Goal: Find specific page/section: Find specific page/section

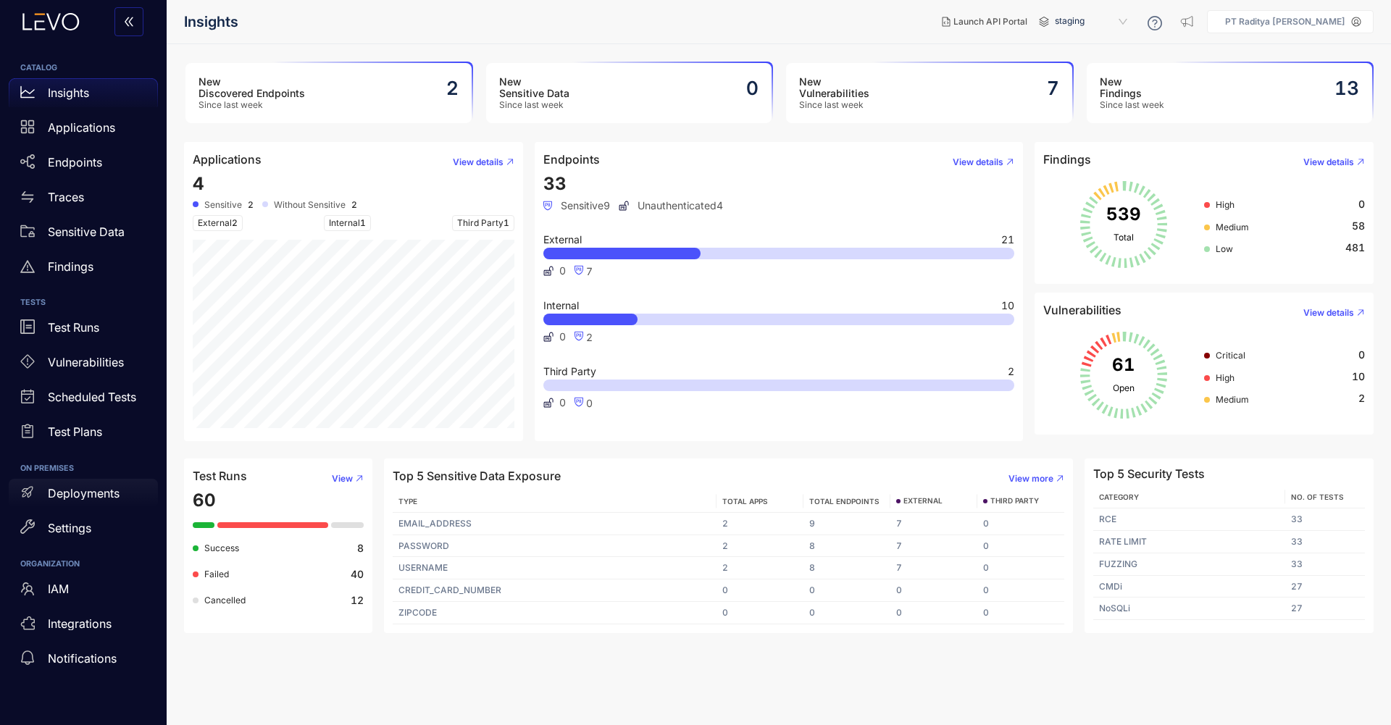
click at [104, 501] on div "Deployments" at bounding box center [83, 493] width 149 height 29
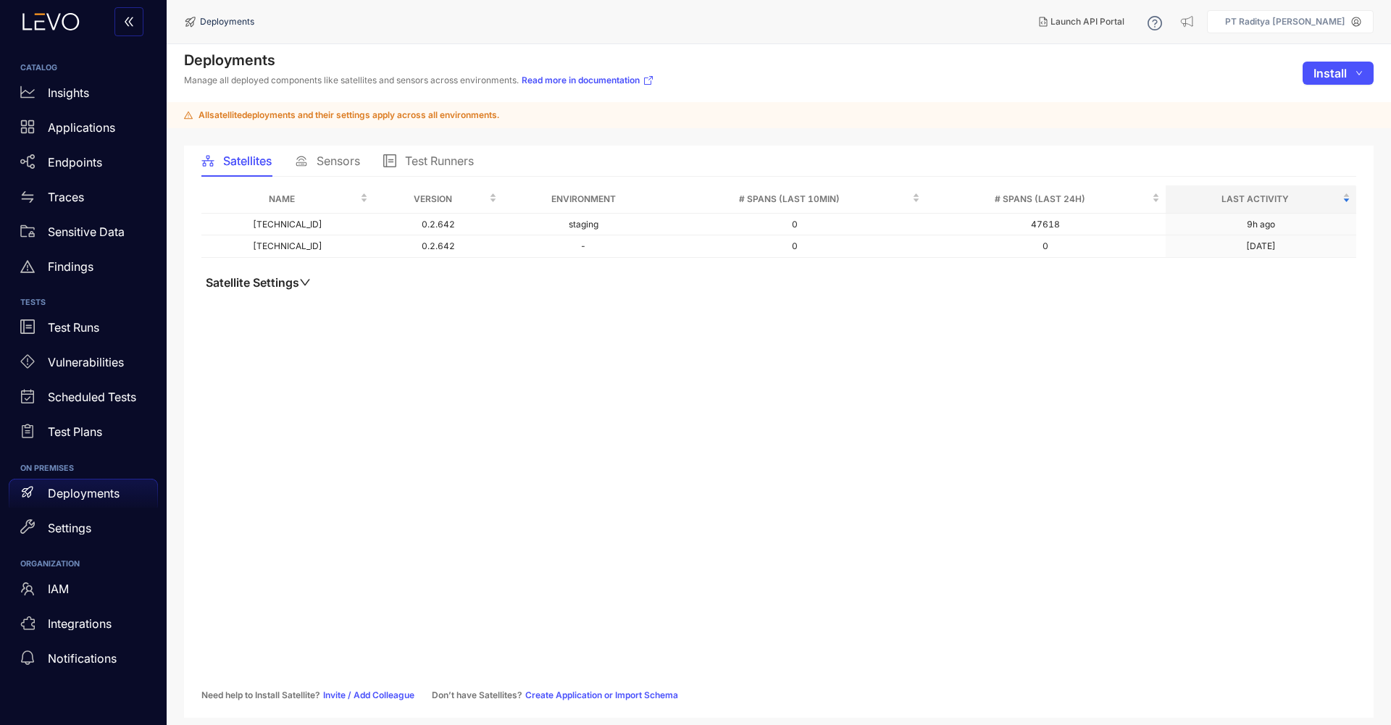
click at [330, 162] on span "Sensors" at bounding box center [338, 160] width 43 height 13
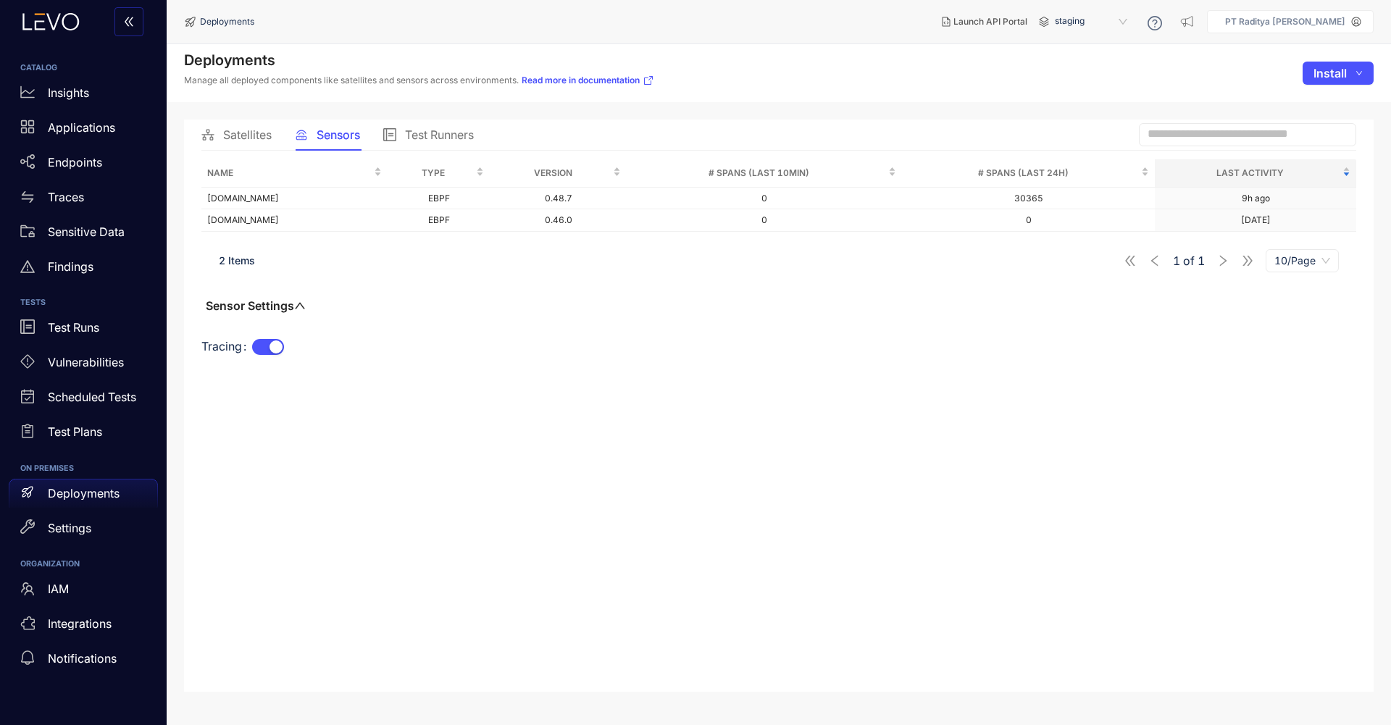
click at [240, 141] on span "Satellites" at bounding box center [247, 134] width 49 height 13
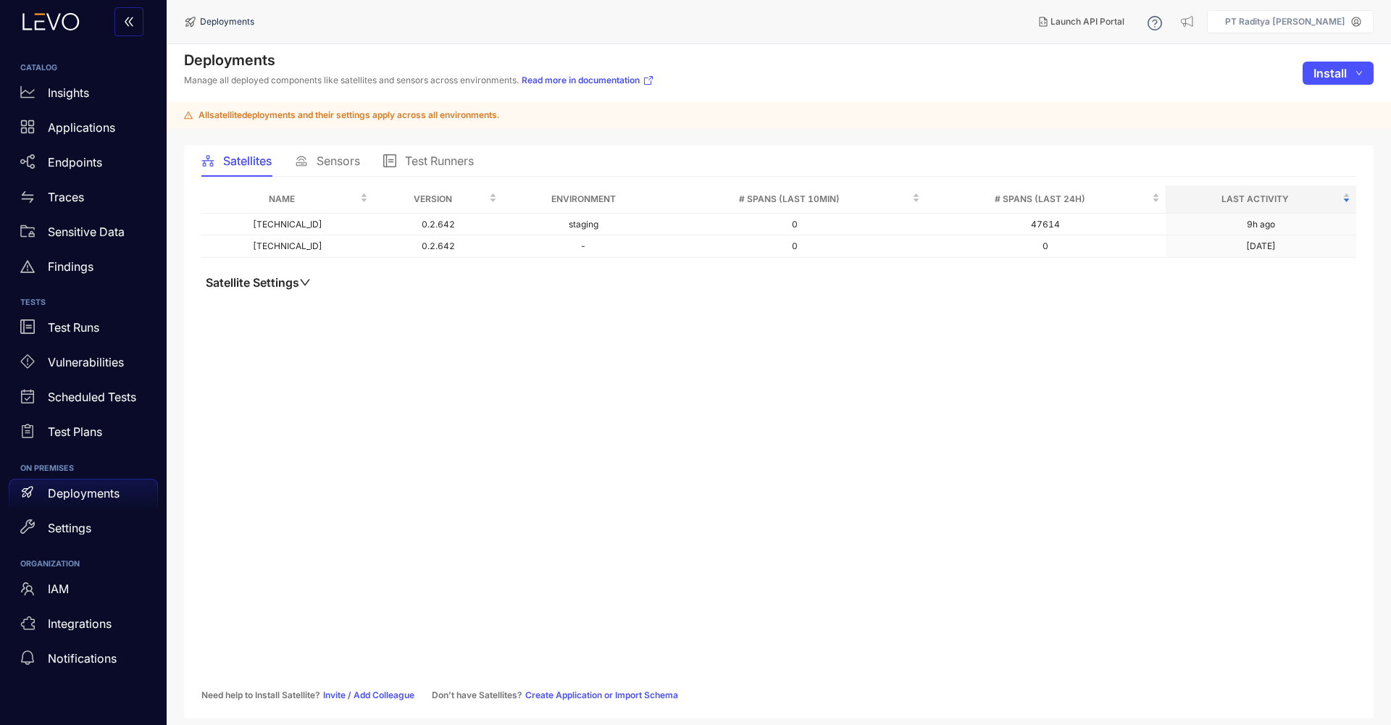
click at [334, 159] on span "Sensors" at bounding box center [338, 160] width 43 height 13
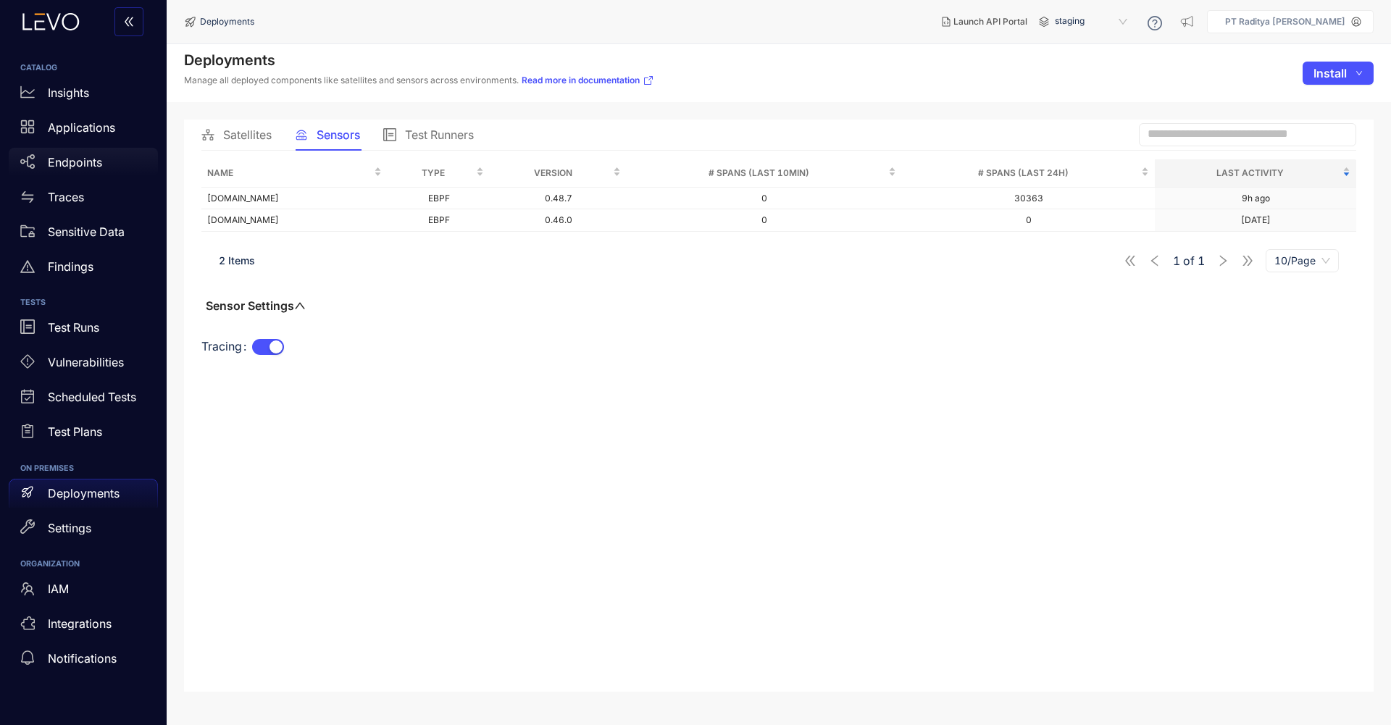
click at [95, 176] on div "Endpoints" at bounding box center [83, 162] width 149 height 29
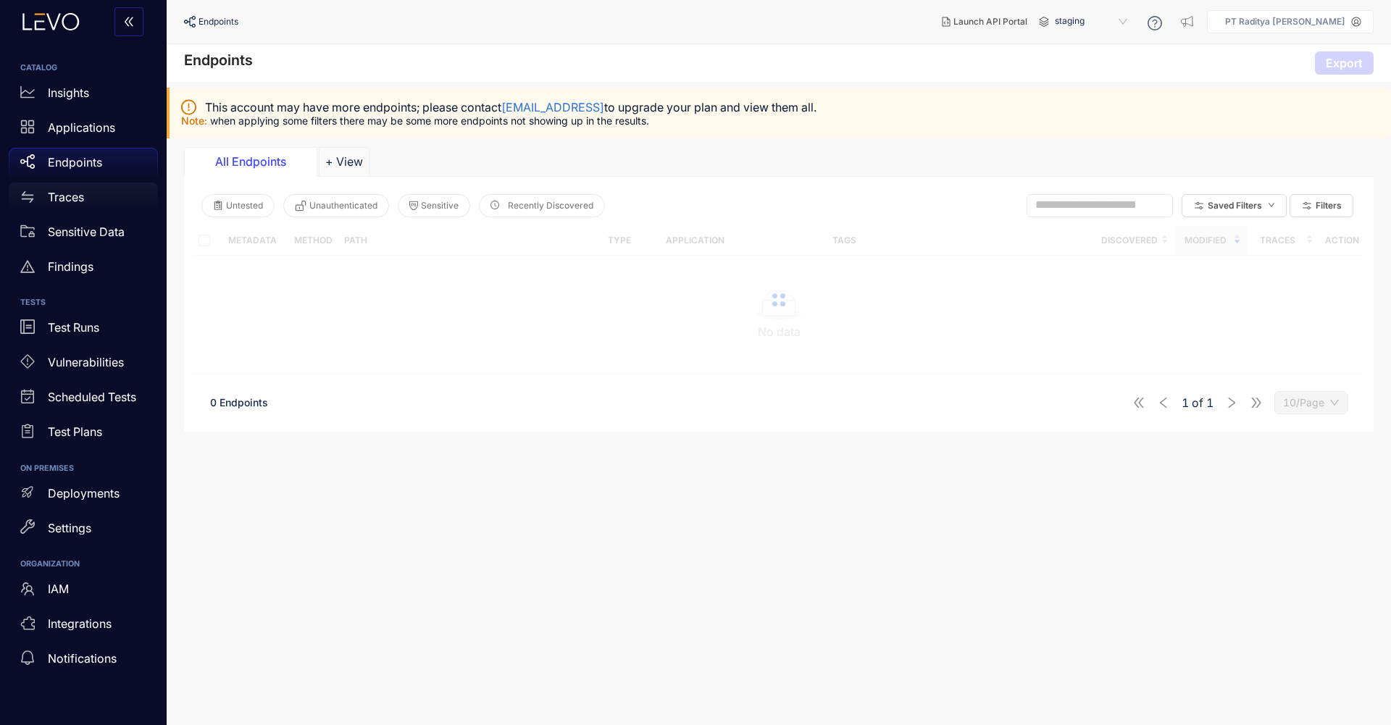
click at [89, 210] on div "Traces" at bounding box center [83, 197] width 149 height 29
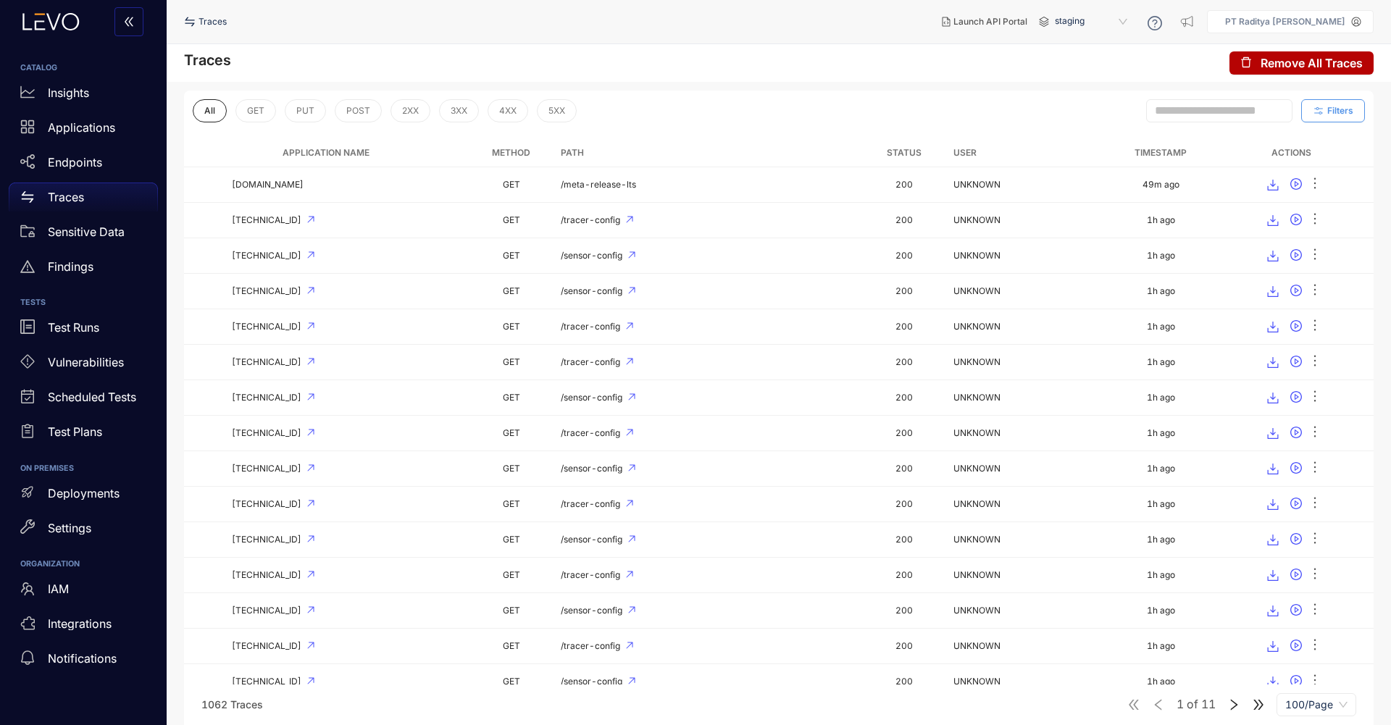
click at [1327, 107] on span "Filters" at bounding box center [1340, 111] width 26 height 10
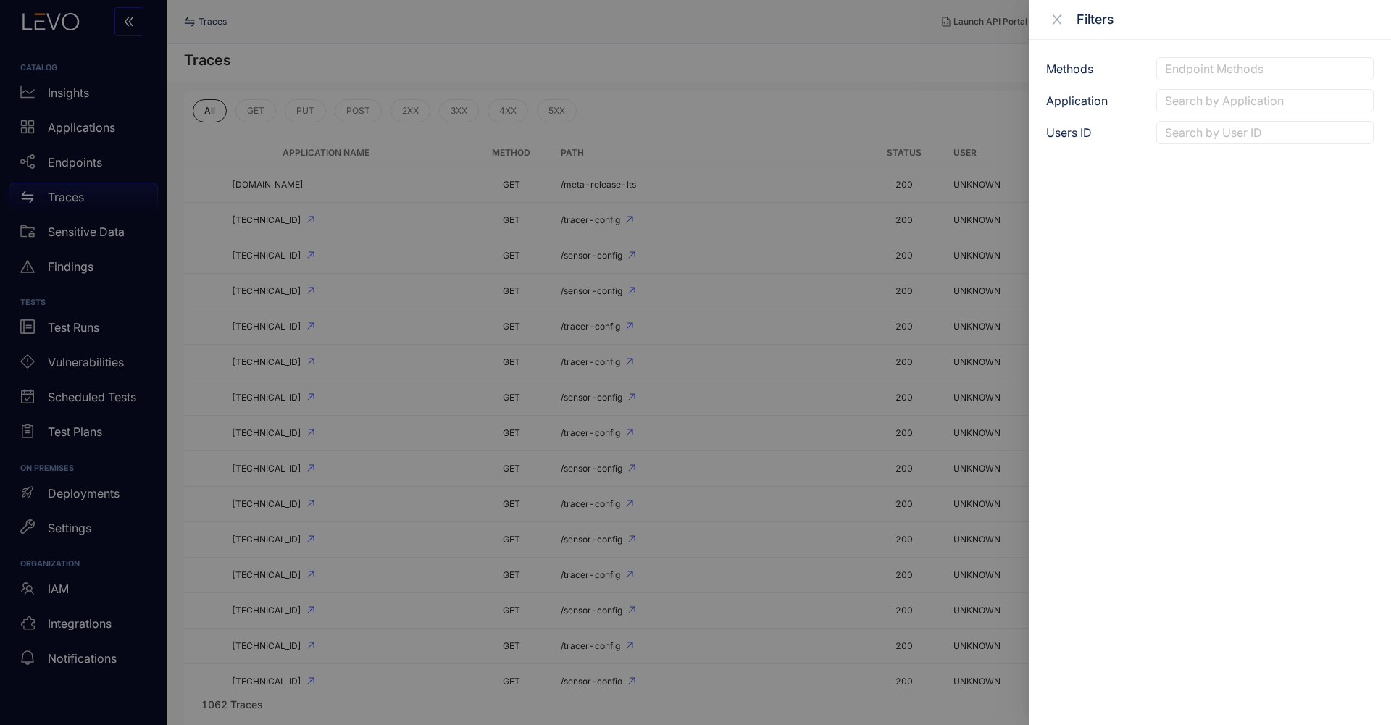
click at [1240, 105] on div at bounding box center [1264, 100] width 207 height 15
click at [1264, 178] on div "[DOMAIN_NAME]" at bounding box center [1265, 173] width 200 height 16
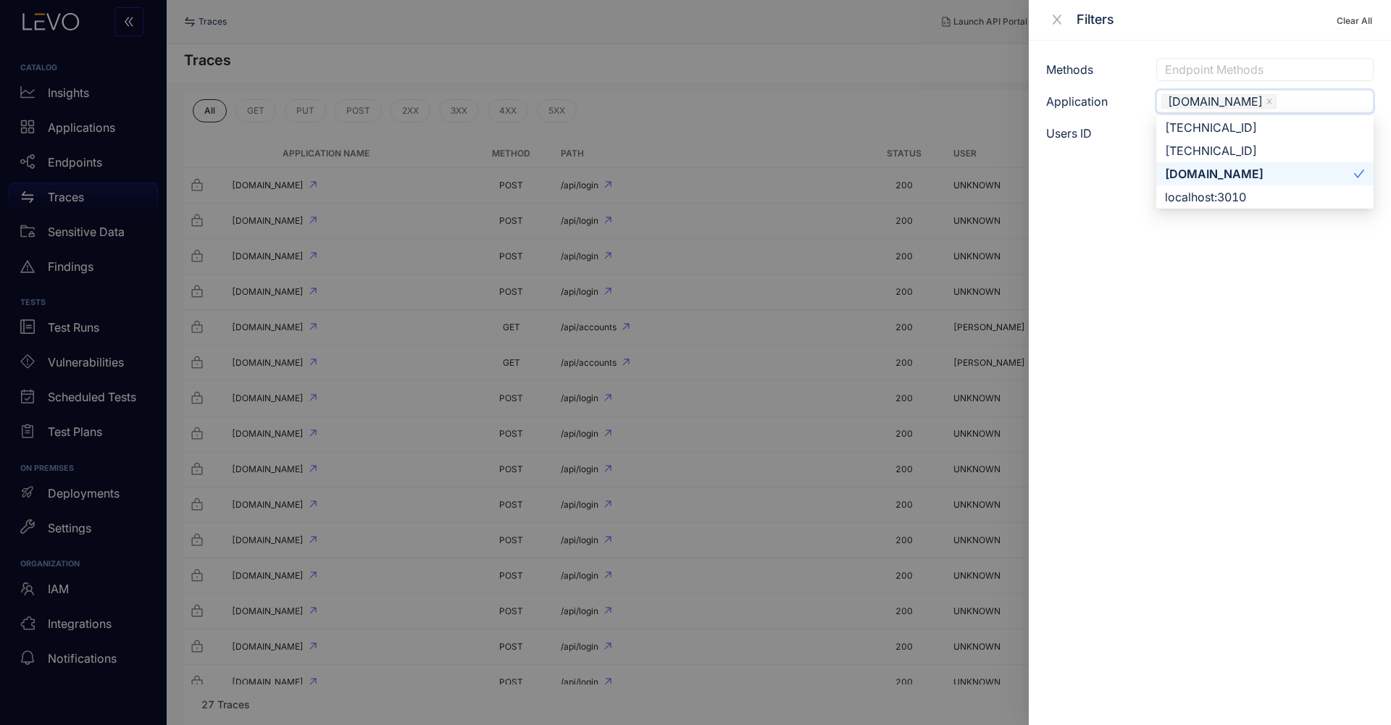
click at [829, 97] on div at bounding box center [695, 362] width 1391 height 725
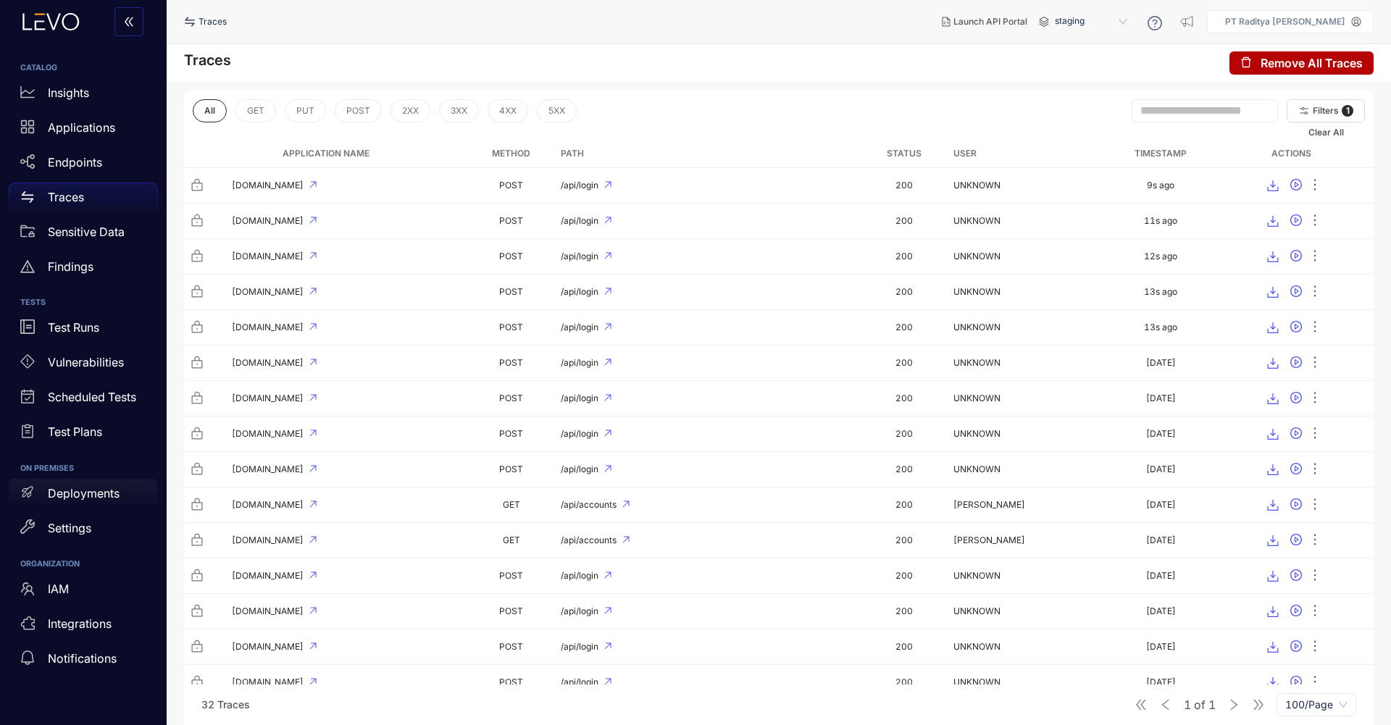
click at [99, 498] on p "Deployments" at bounding box center [84, 493] width 72 height 13
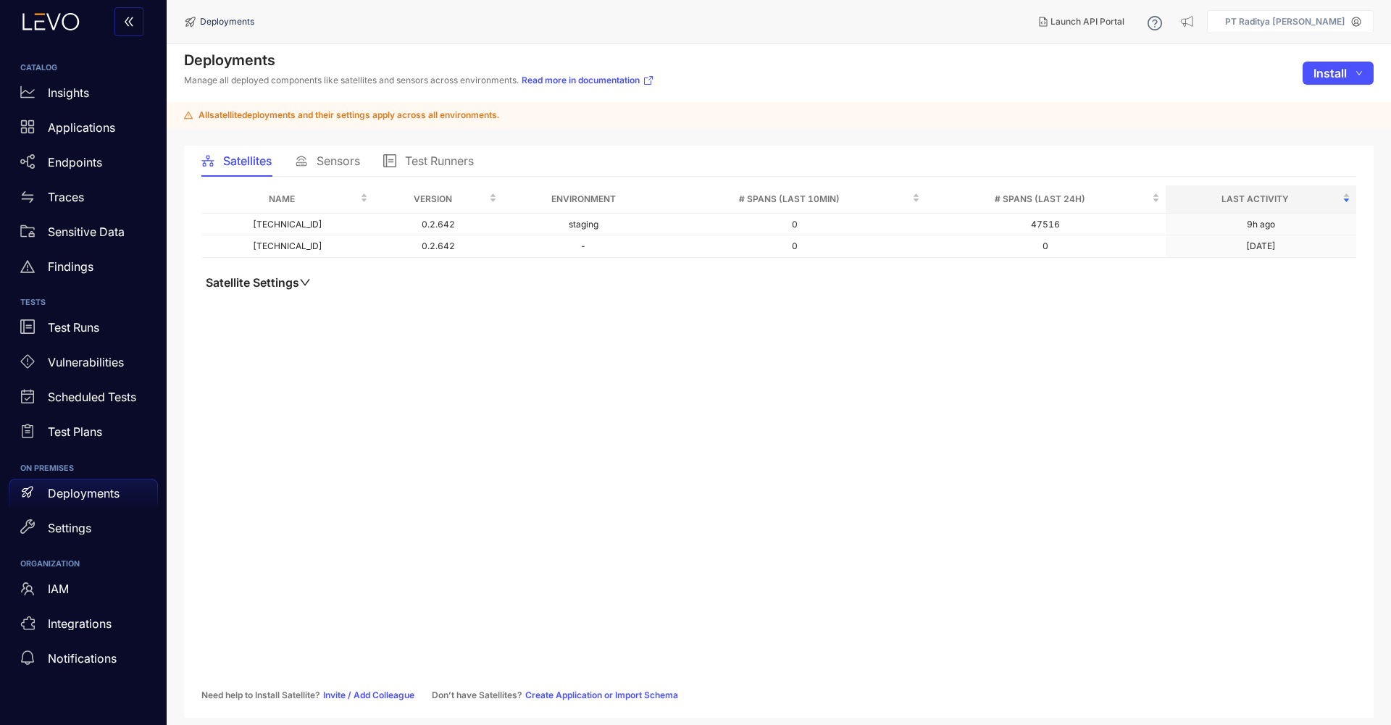
click at [327, 169] on div "Sensors" at bounding box center [327, 161] width 65 height 30
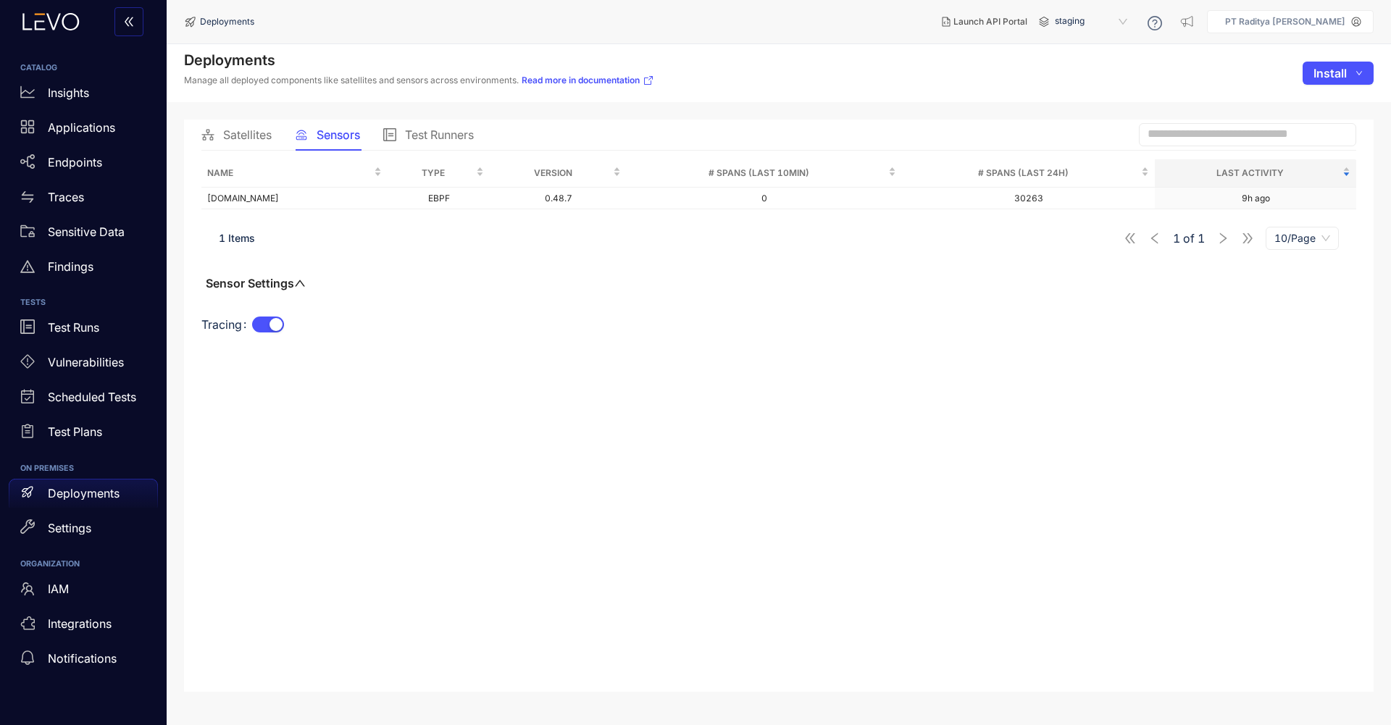
click at [257, 136] on span "Satellites" at bounding box center [247, 134] width 49 height 13
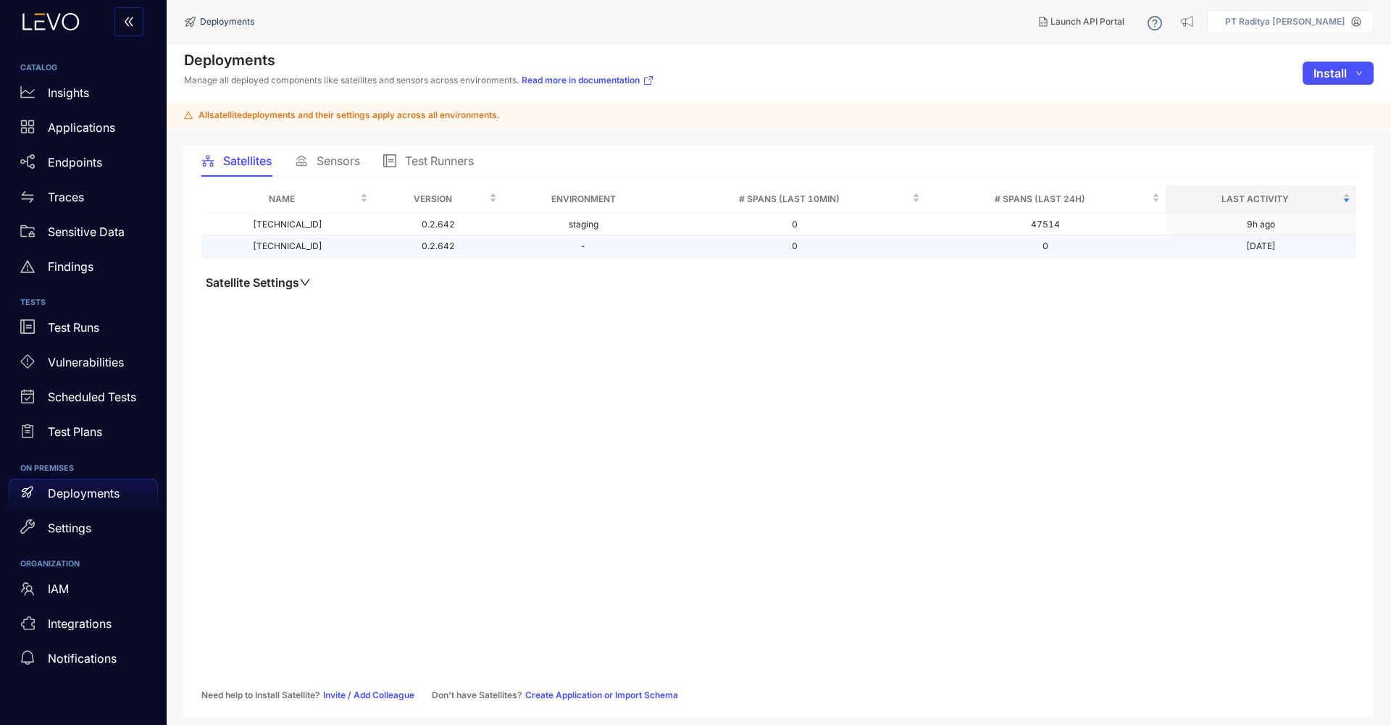
click at [1240, 251] on td "[DATE]" at bounding box center [1261, 246] width 191 height 22
click at [306, 285] on icon "down" at bounding box center [305, 283] width 12 height 12
click at [337, 154] on span "Sensors" at bounding box center [338, 160] width 43 height 13
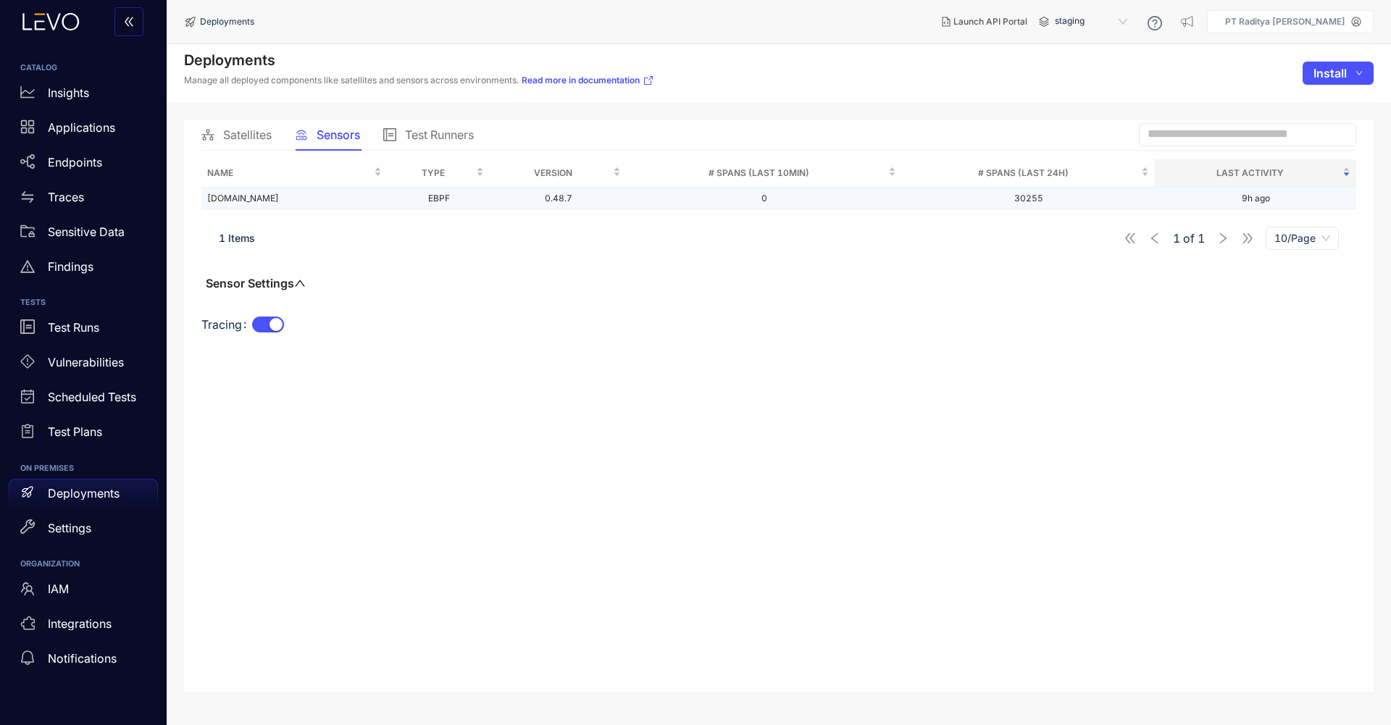
click at [388, 200] on td "EBPF" at bounding box center [439, 199] width 102 height 22
click at [251, 240] on span "1 Items" at bounding box center [237, 238] width 36 height 12
click at [84, 209] on div "Traces" at bounding box center [83, 197] width 149 height 29
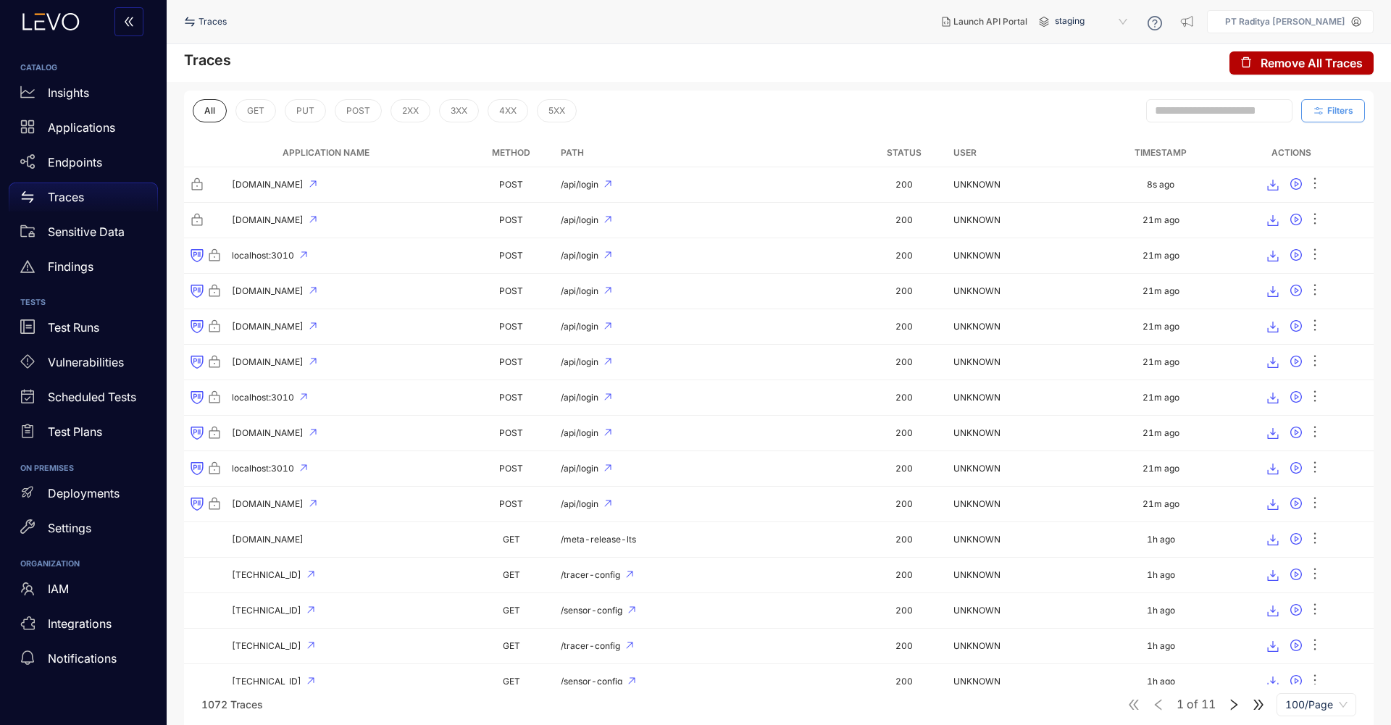
click at [1343, 109] on span "Filters" at bounding box center [1340, 111] width 26 height 10
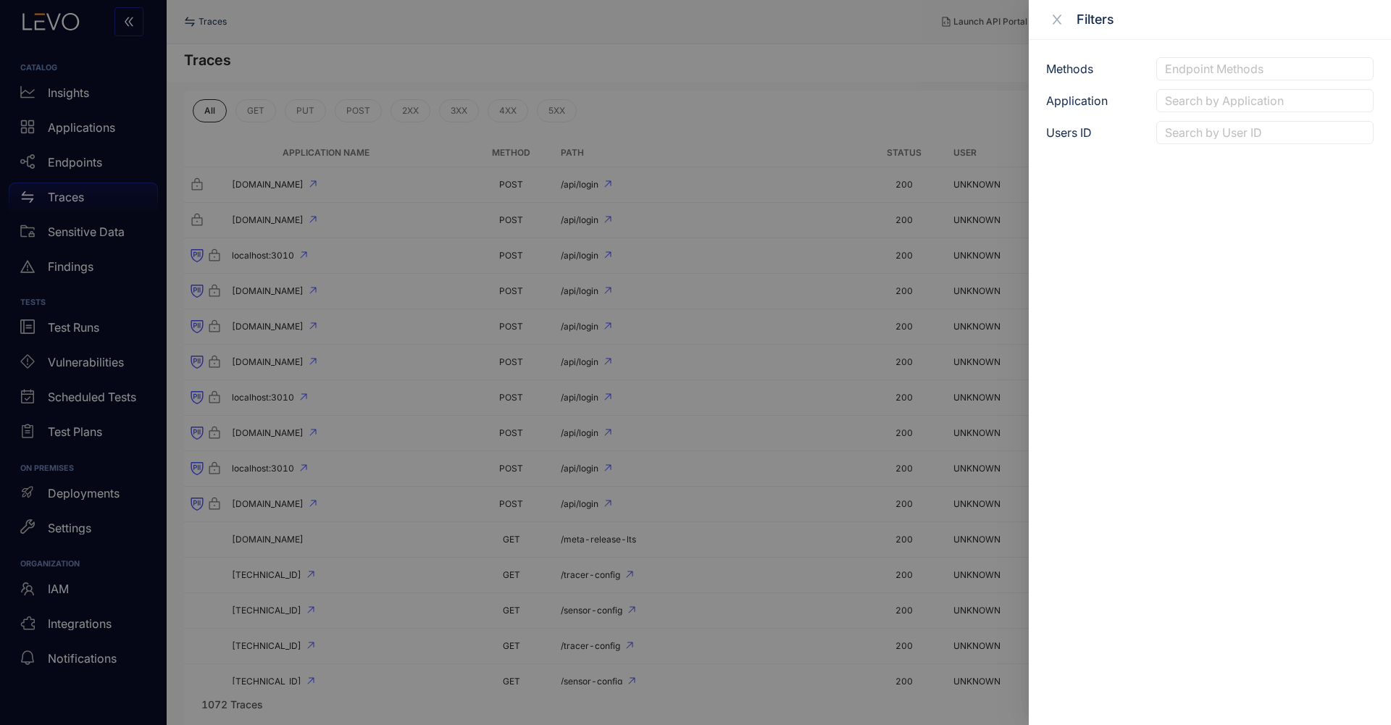
click at [1238, 99] on div at bounding box center [1264, 100] width 207 height 15
click at [754, 91] on div at bounding box center [695, 362] width 1391 height 725
